Goal: Obtain resource: Obtain resource

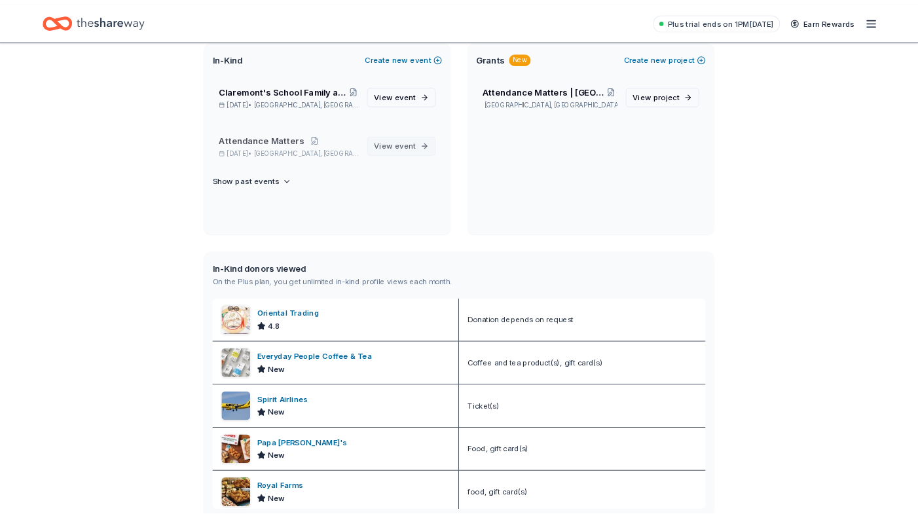
scroll to position [111, 0]
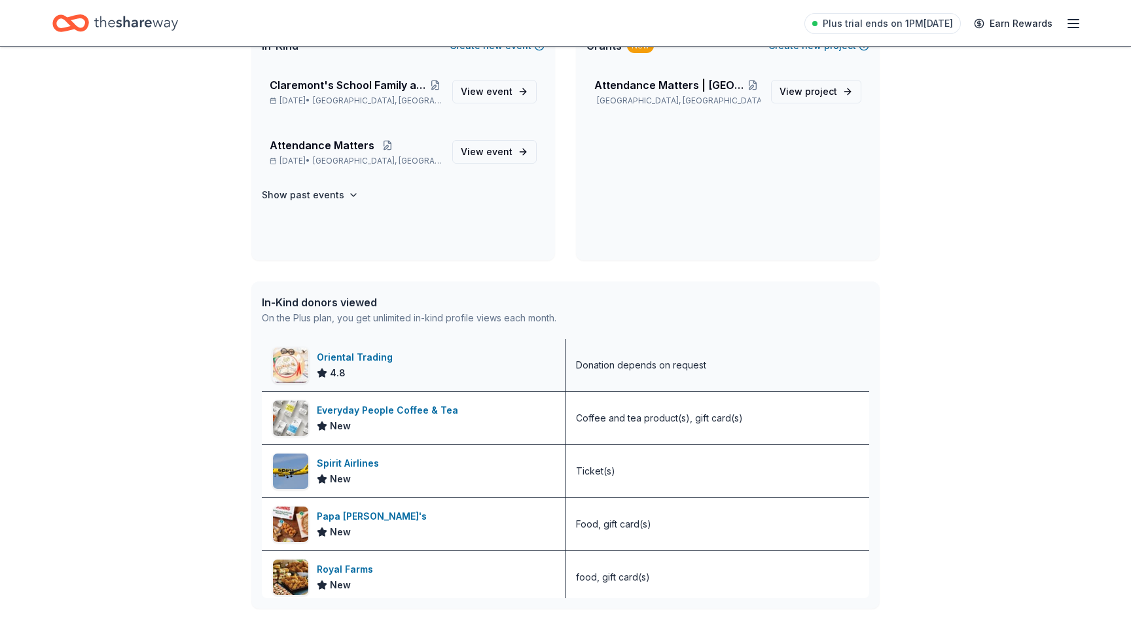
click at [352, 357] on div "Oriental Trading" at bounding box center [357, 358] width 81 height 16
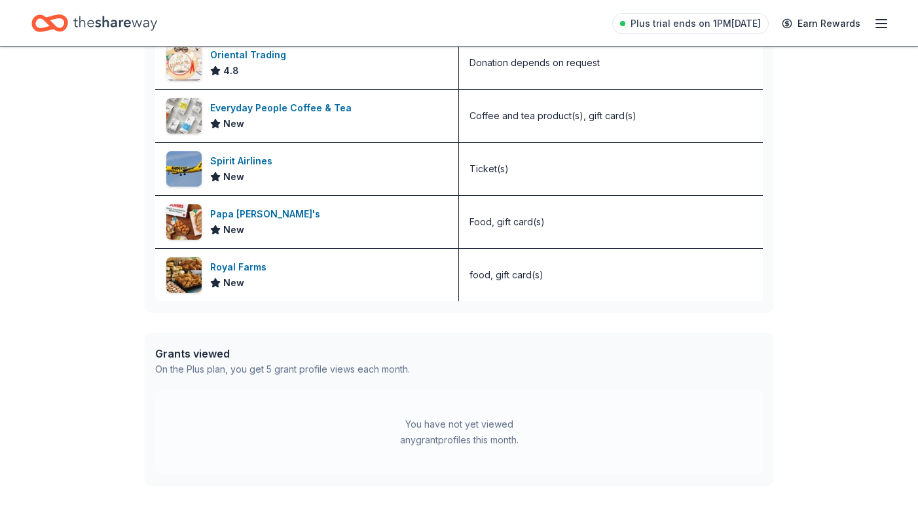
scroll to position [0, 0]
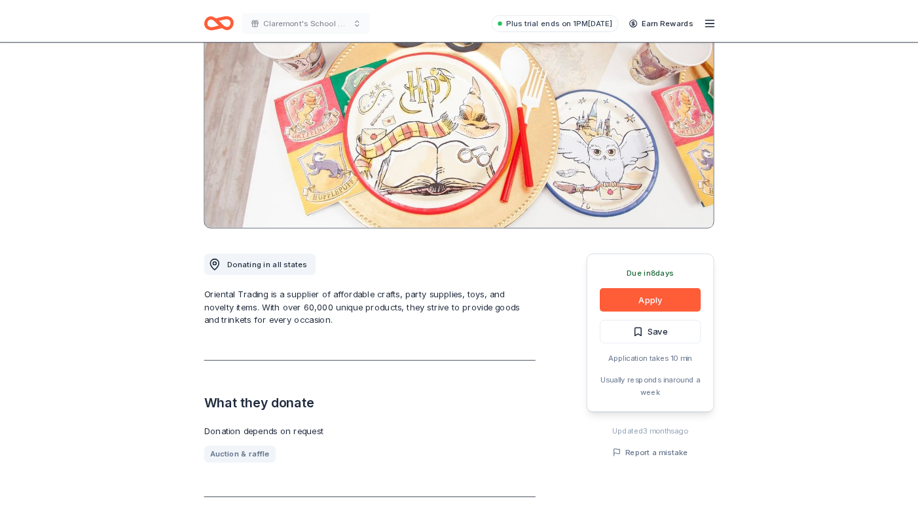
scroll to position [153, 0]
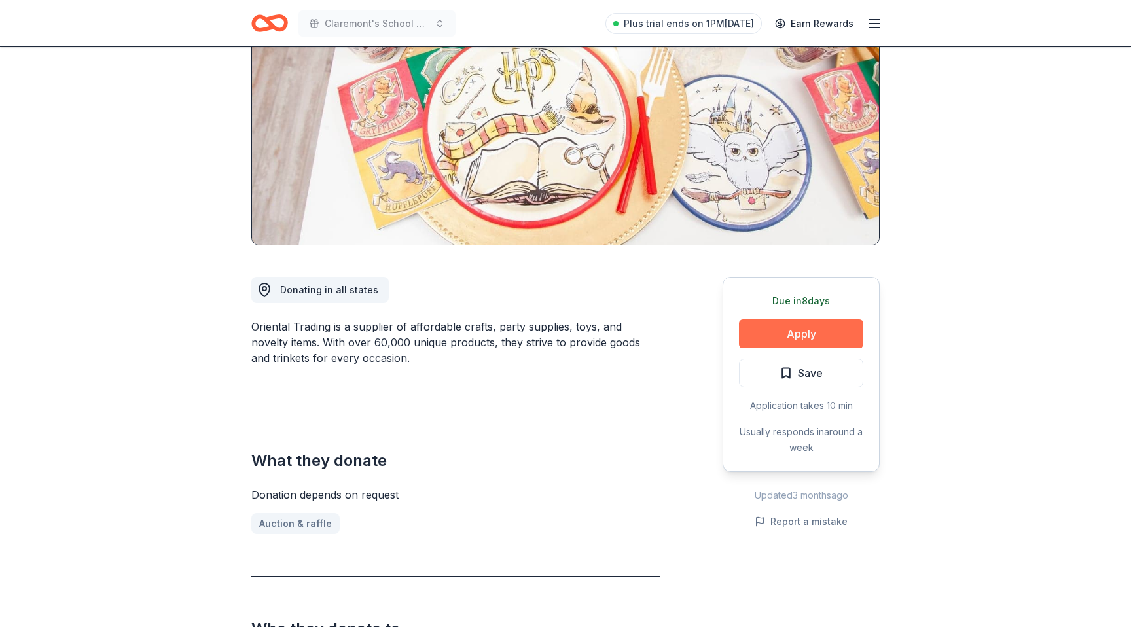
click at [791, 336] on button "Apply" at bounding box center [801, 333] width 124 height 29
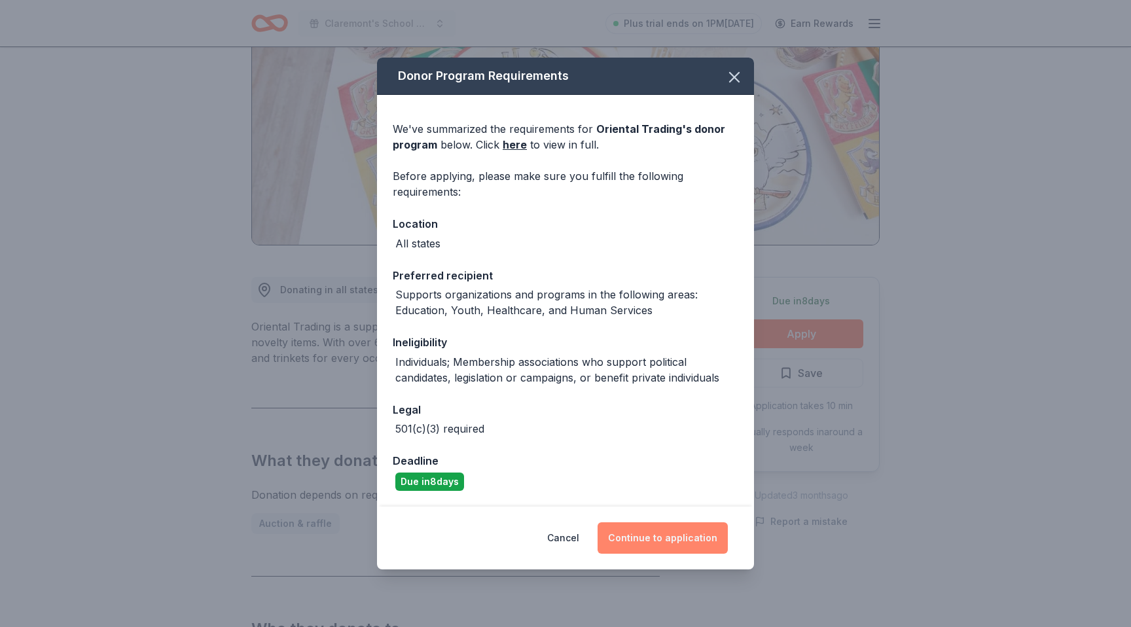
click at [668, 539] on button "Continue to application" at bounding box center [663, 537] width 130 height 31
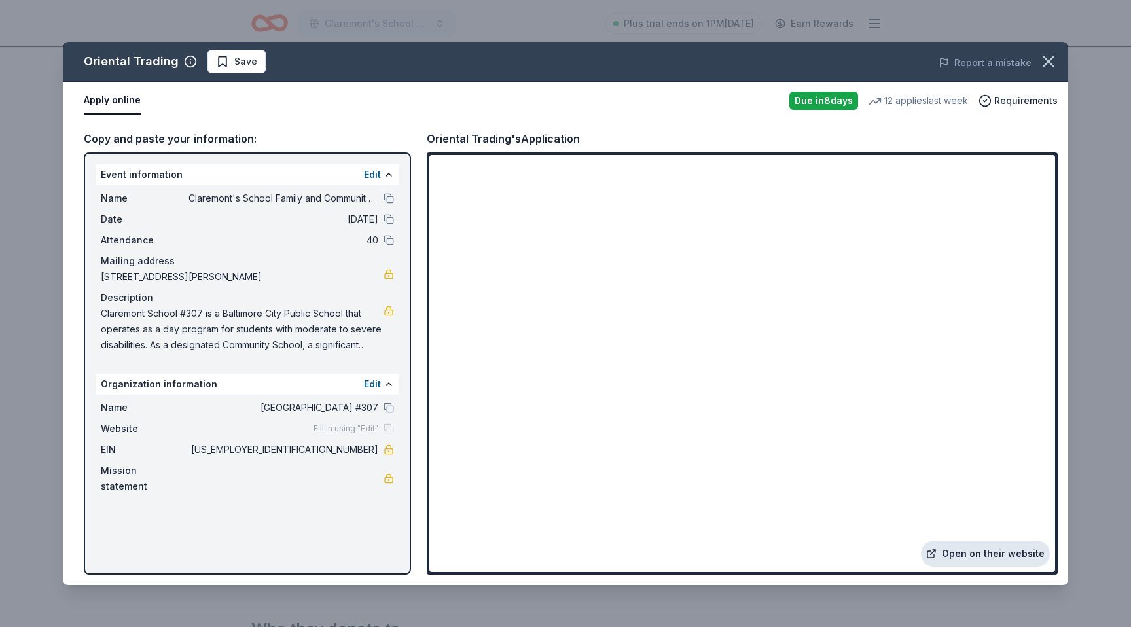
click at [1002, 555] on link "Open on their website" at bounding box center [985, 554] width 129 height 26
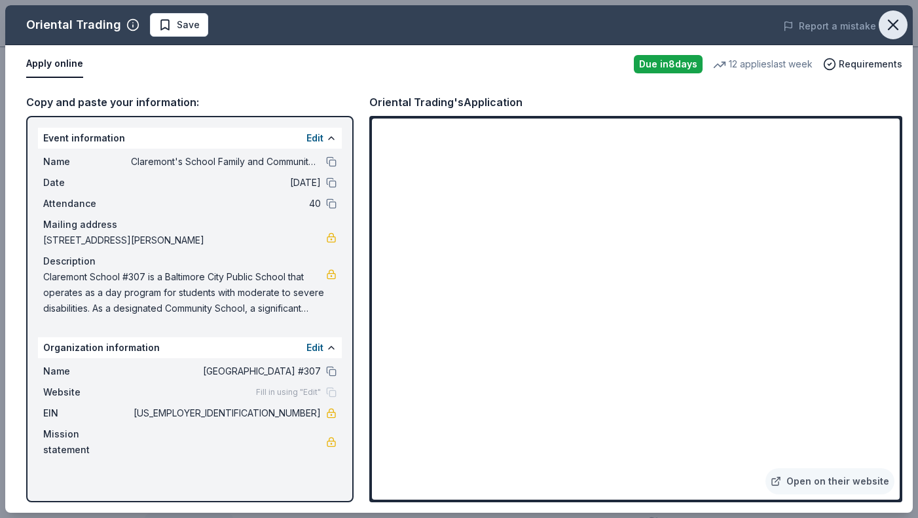
click at [891, 26] on icon "button" at bounding box center [892, 24] width 9 height 9
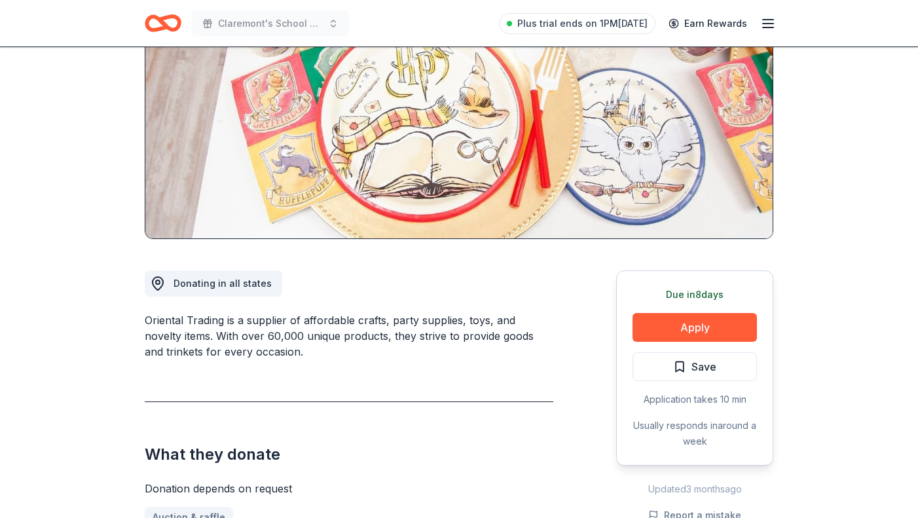
scroll to position [0, 0]
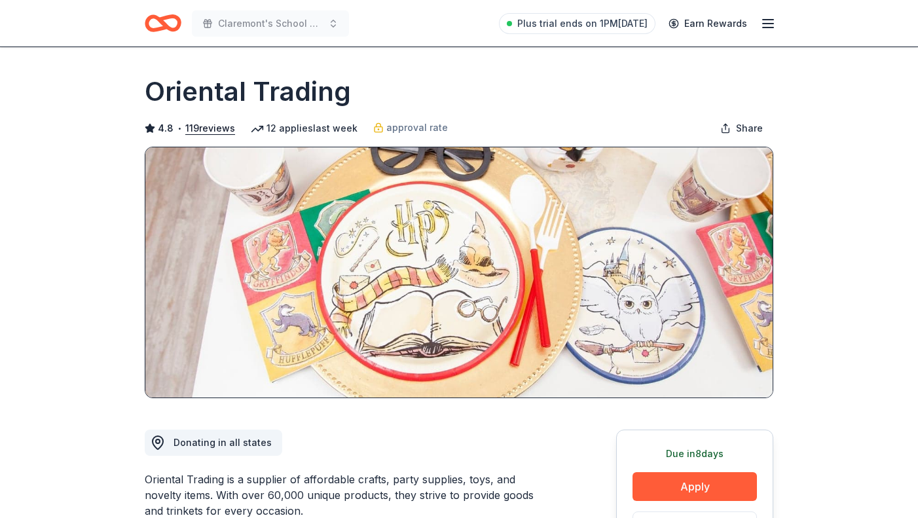
click at [171, 26] on icon "Home" at bounding box center [163, 23] width 37 height 31
